Goal: Task Accomplishment & Management: Complete application form

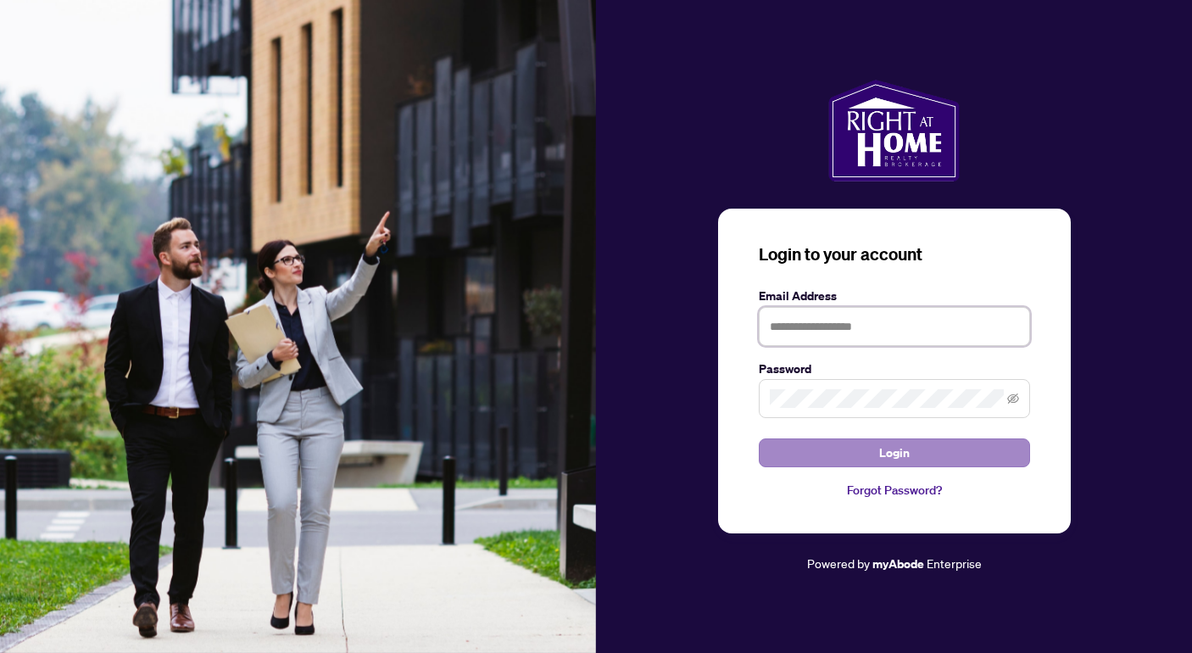
type input "**********"
click at [916, 454] on button "Login" at bounding box center [894, 452] width 271 height 29
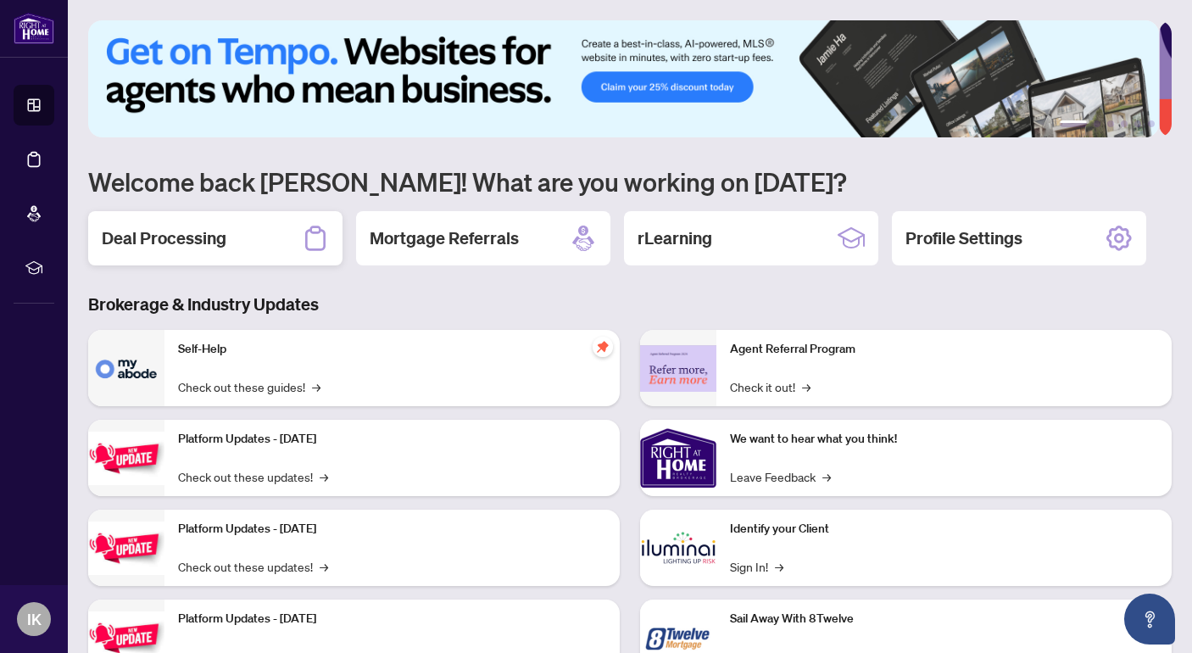
click at [175, 237] on h2 "Deal Processing" at bounding box center [164, 238] width 125 height 24
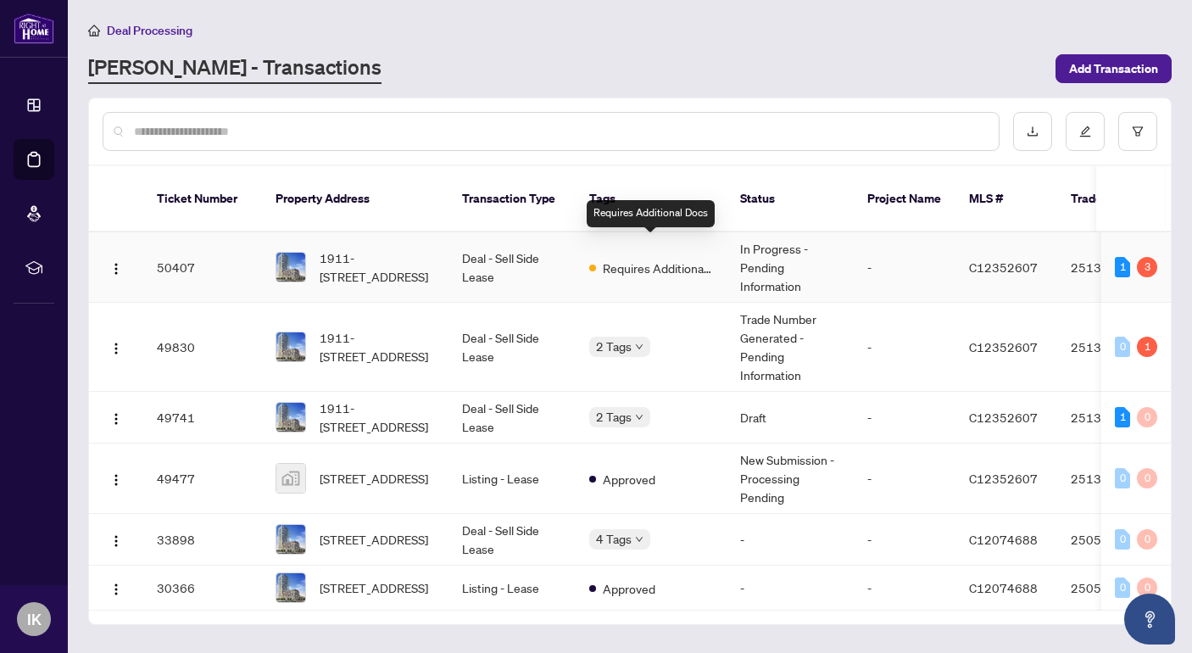
click at [663, 259] on span "Requires Additional Docs" at bounding box center [658, 268] width 110 height 19
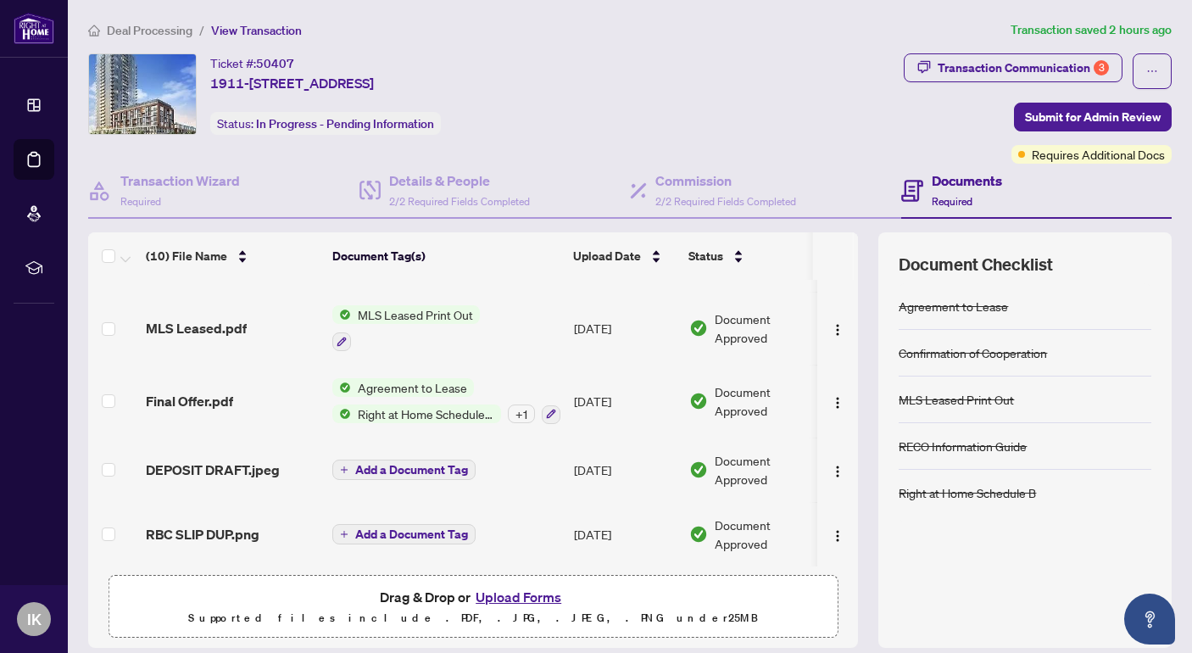
scroll to position [54, 0]
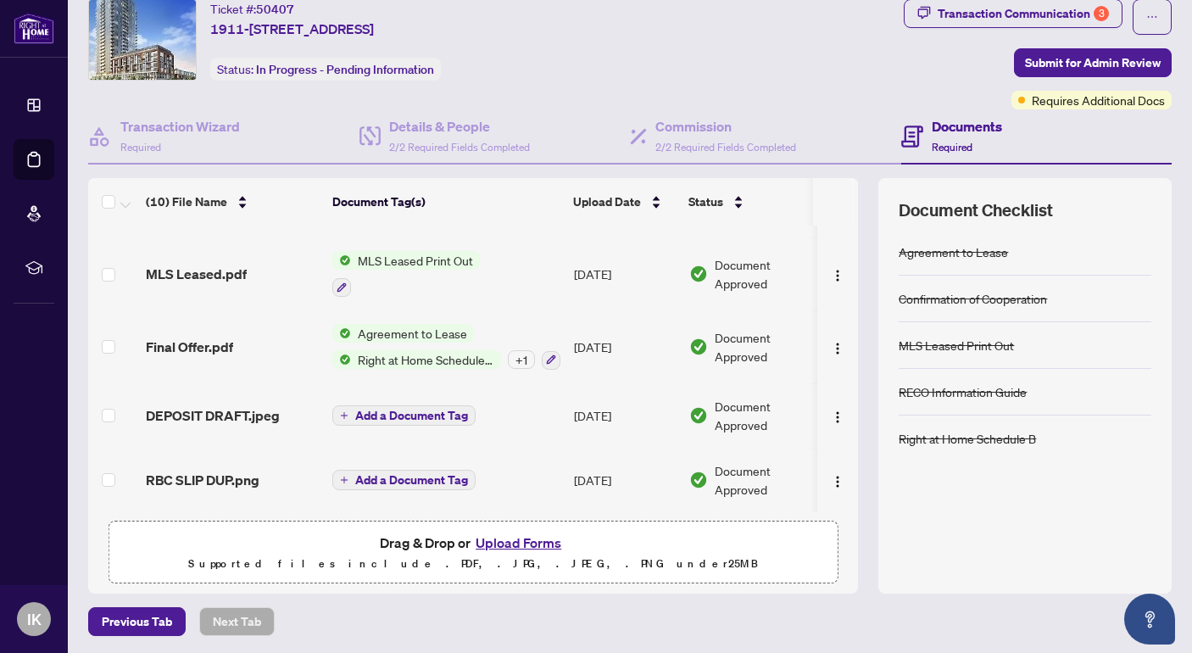
click at [518, 350] on div "+ 1" at bounding box center [521, 359] width 27 height 19
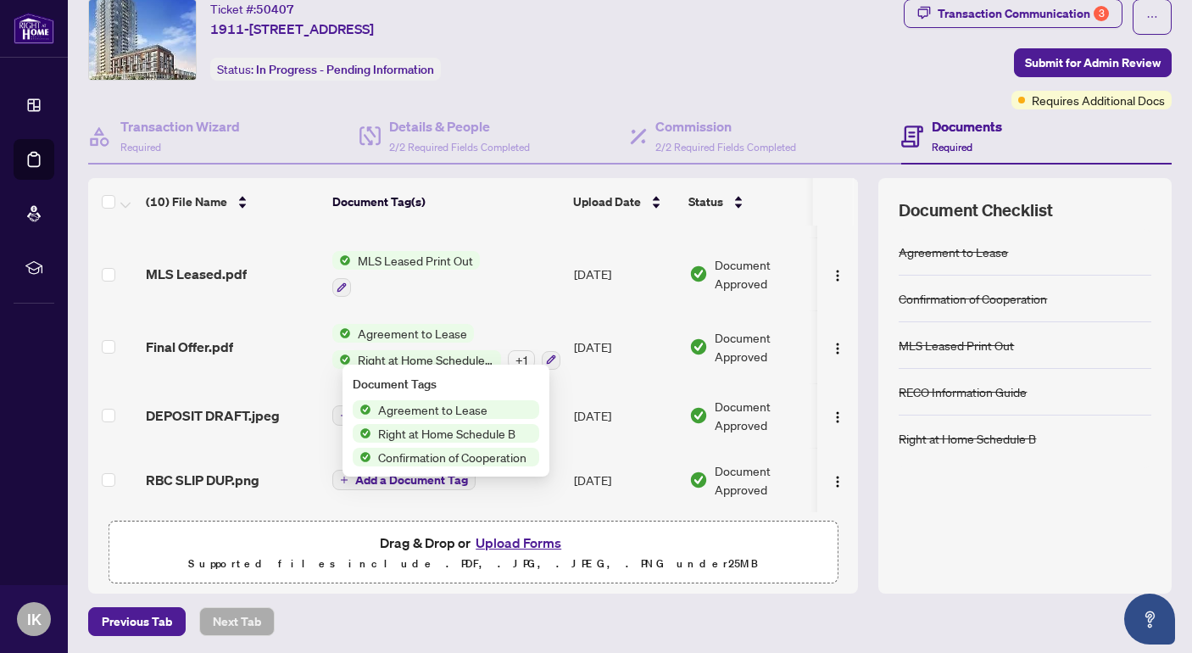
click at [1005, 496] on div "Agreement to Lease Confirmation of Cooperation MLS Leased Print Out RECO Inform…" at bounding box center [1025, 401] width 253 height 344
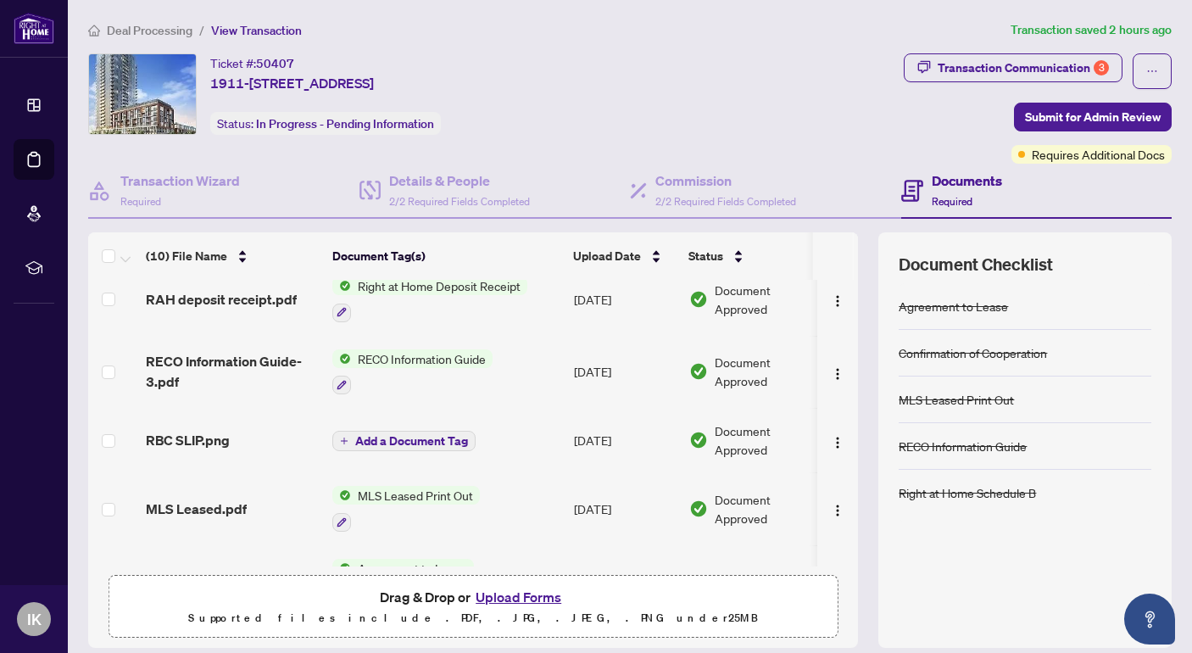
scroll to position [66, 0]
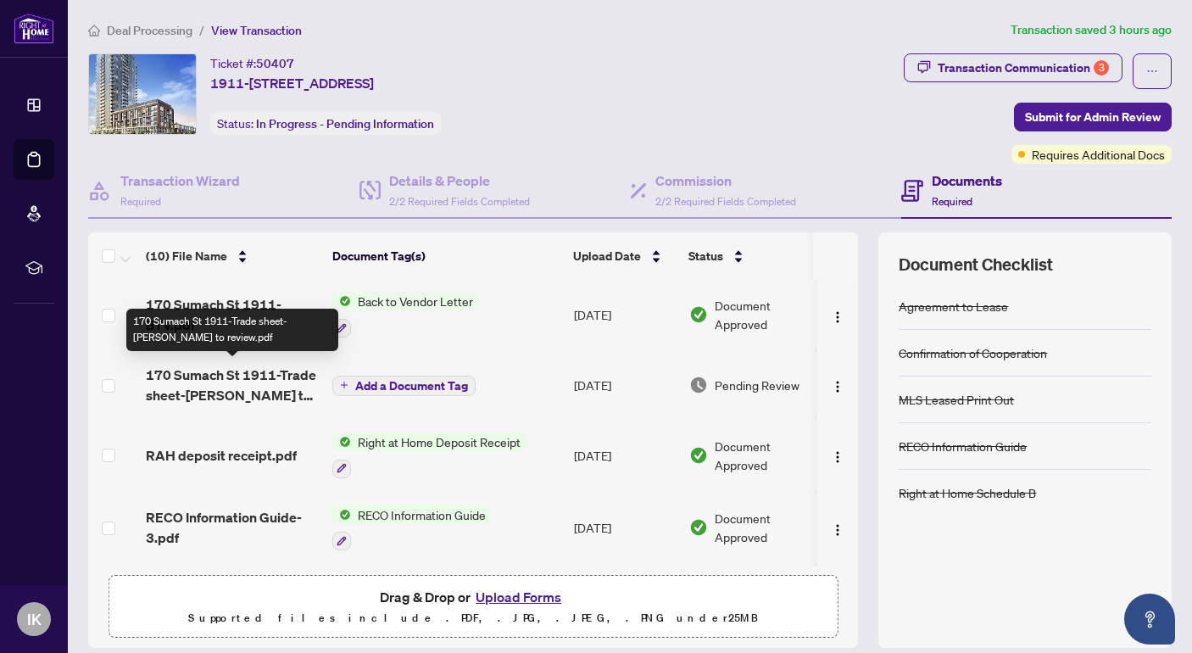
click at [273, 371] on span "170 Sumach St 1911-Trade sheet-[PERSON_NAME] to review.pdf" at bounding box center [232, 385] width 173 height 41
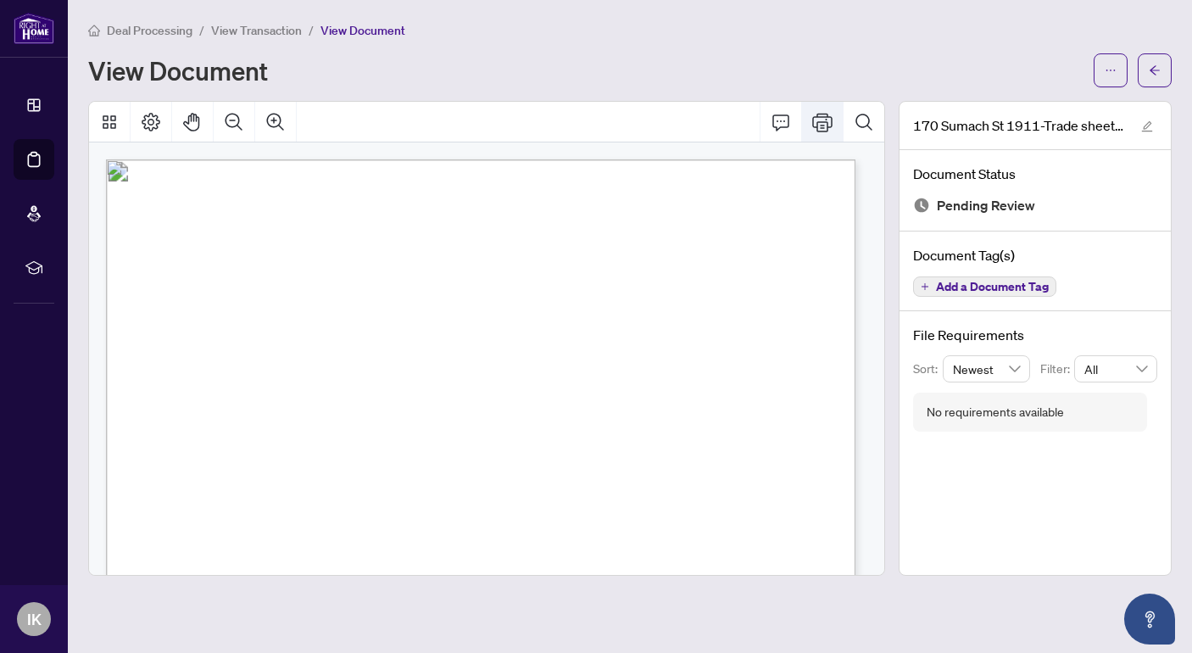
click at [825, 118] on icon "Print" at bounding box center [822, 122] width 20 height 20
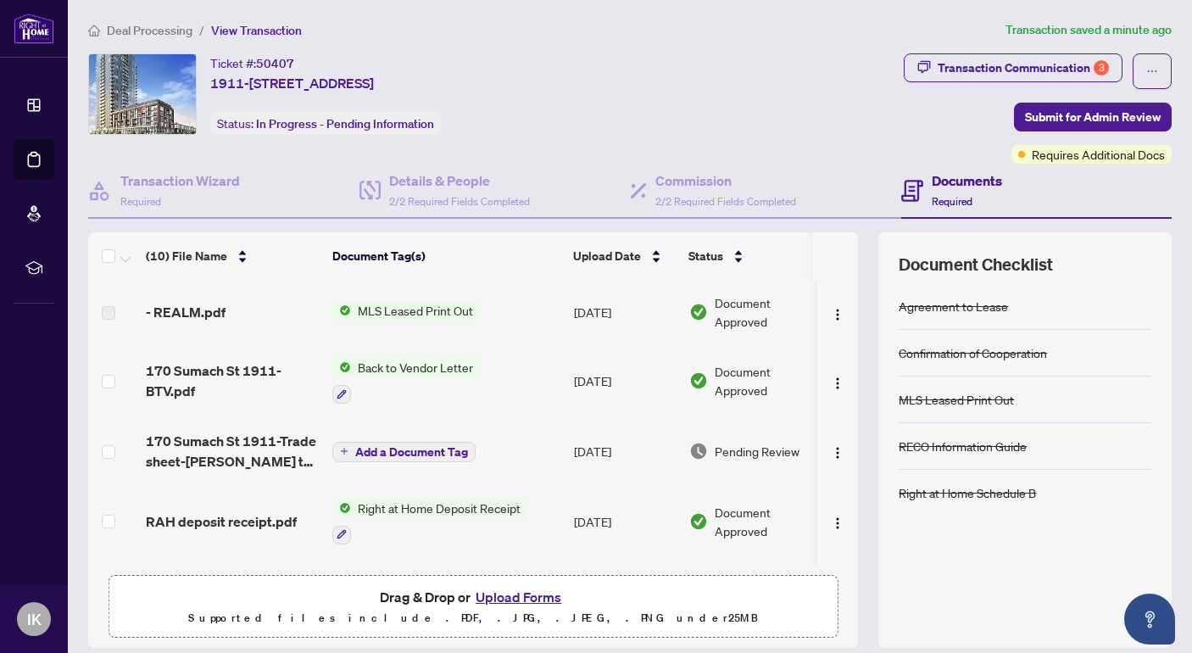
click at [522, 589] on button "Upload Forms" at bounding box center [519, 597] width 96 height 22
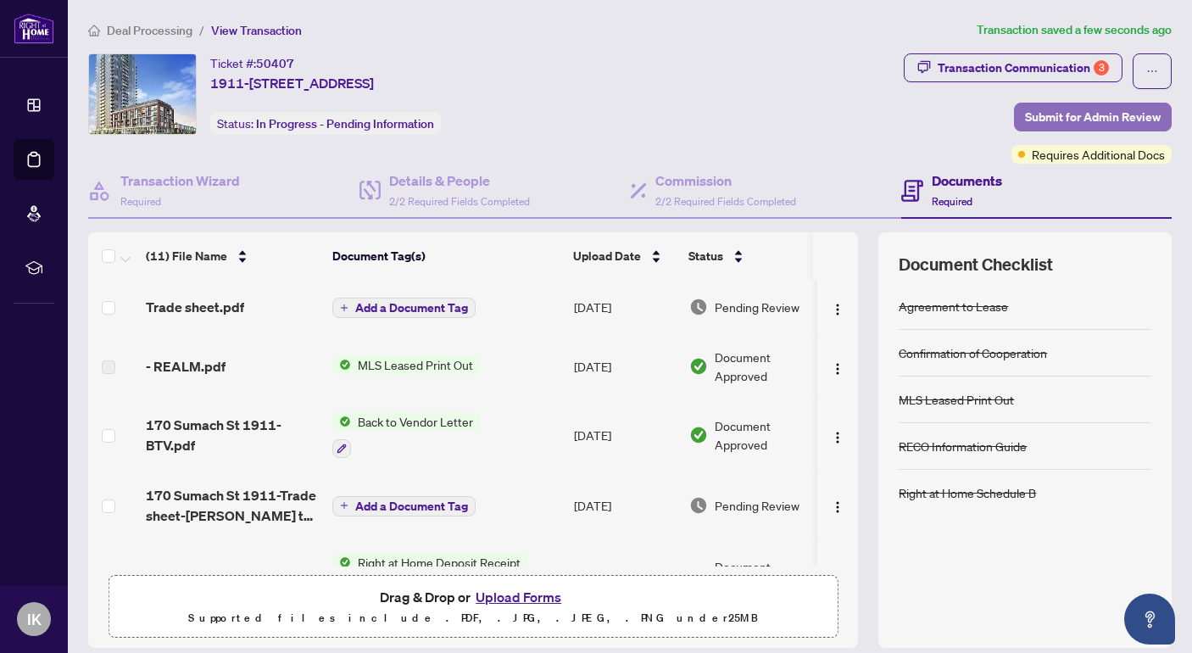
click at [1126, 112] on span "Submit for Admin Review" at bounding box center [1093, 116] width 136 height 27
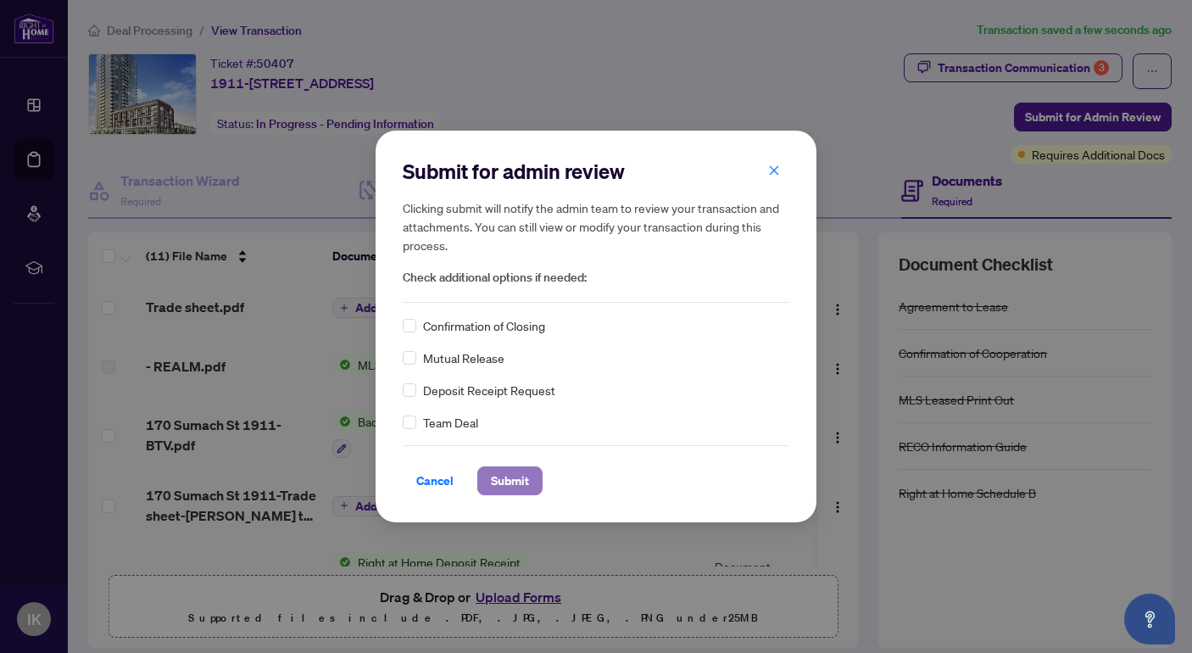
click at [507, 479] on span "Submit" at bounding box center [510, 480] width 38 height 27
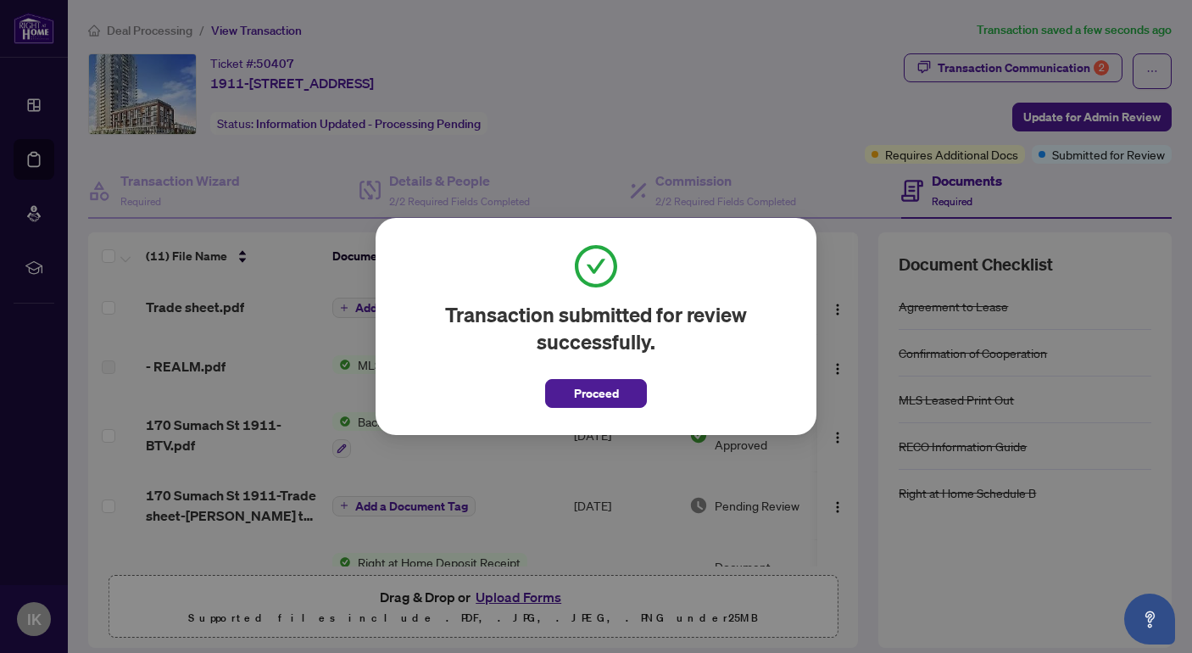
click at [1017, 69] on div "Transaction submitted for review successfully. Proceed Cancel OK" at bounding box center [596, 326] width 1192 height 653
click at [1090, 62] on div "Transaction submitted for review successfully. Proceed Cancel OK" at bounding box center [596, 326] width 1192 height 653
click at [1112, 154] on div "Transaction submitted for review successfully. Proceed Cancel OK" at bounding box center [596, 326] width 1192 height 653
click at [915, 153] on div "Transaction submitted for review successfully. Proceed Cancel OK" at bounding box center [596, 326] width 1192 height 653
click at [789, 135] on div "Transaction submitted for review successfully. Proceed Cancel OK" at bounding box center [596, 326] width 1192 height 653
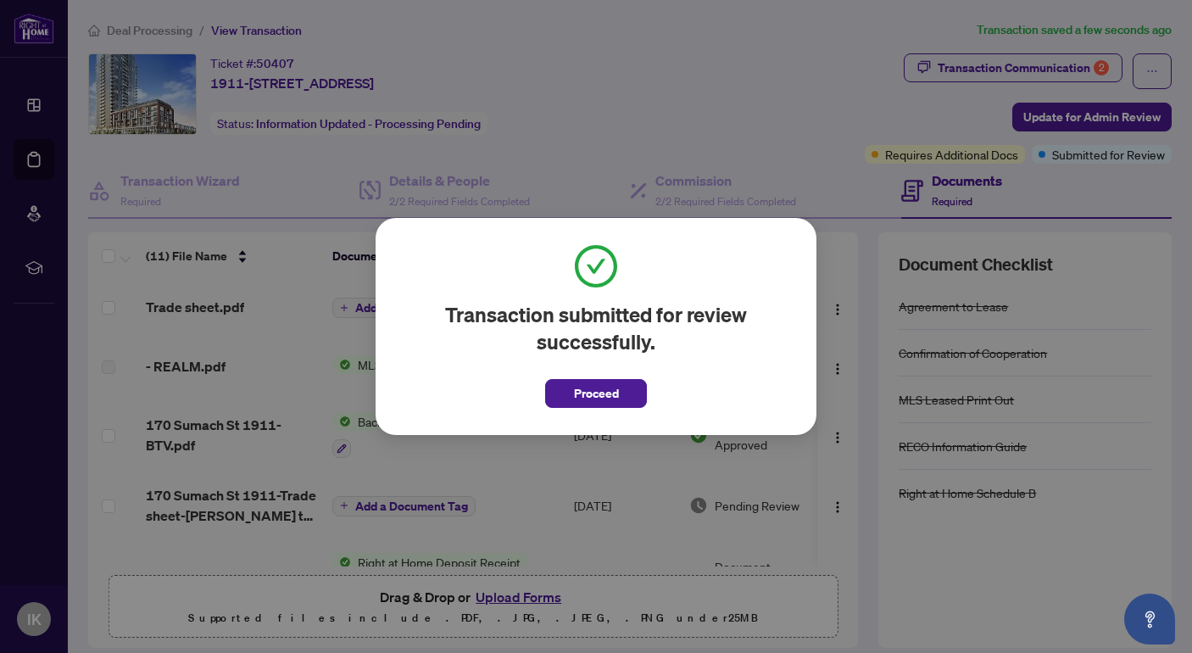
click at [821, 120] on div "Transaction submitted for review successfully. Proceed Cancel OK" at bounding box center [596, 326] width 1192 height 653
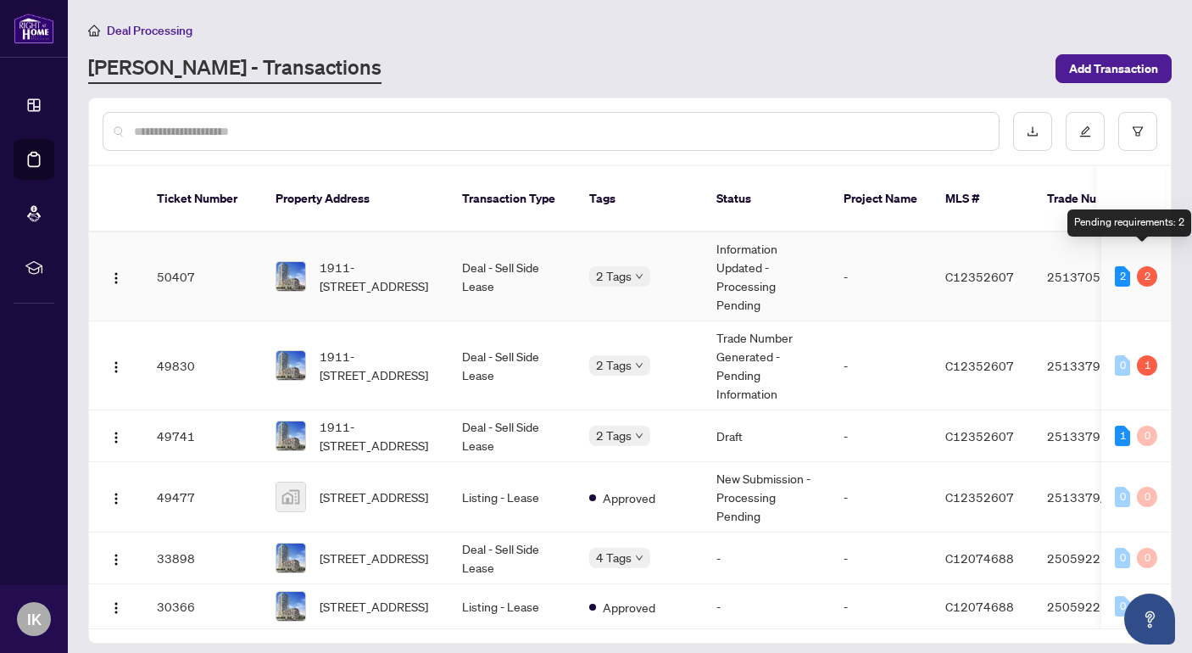
click at [1143, 266] on div "2" at bounding box center [1147, 276] width 20 height 20
click at [1116, 266] on div "2" at bounding box center [1122, 276] width 15 height 20
